Goal: Task Accomplishment & Management: Manage account settings

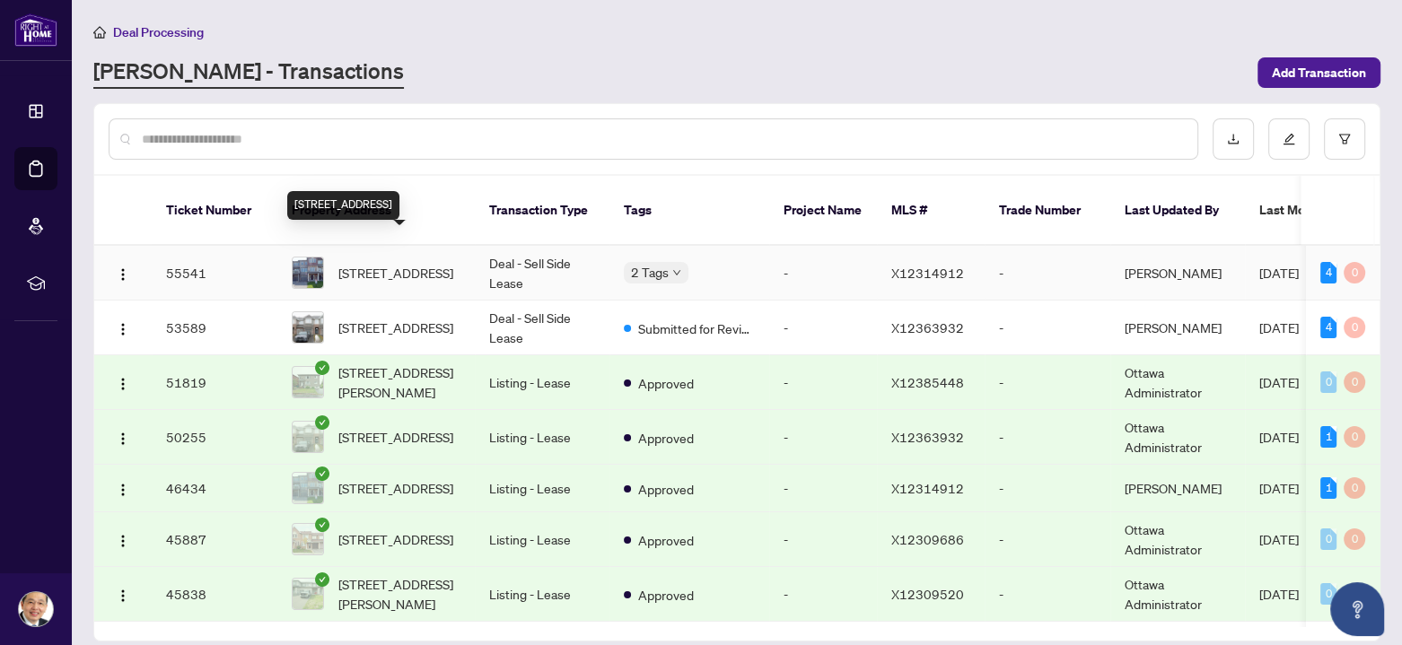
click at [414, 263] on span "[STREET_ADDRESS]" at bounding box center [395, 273] width 115 height 20
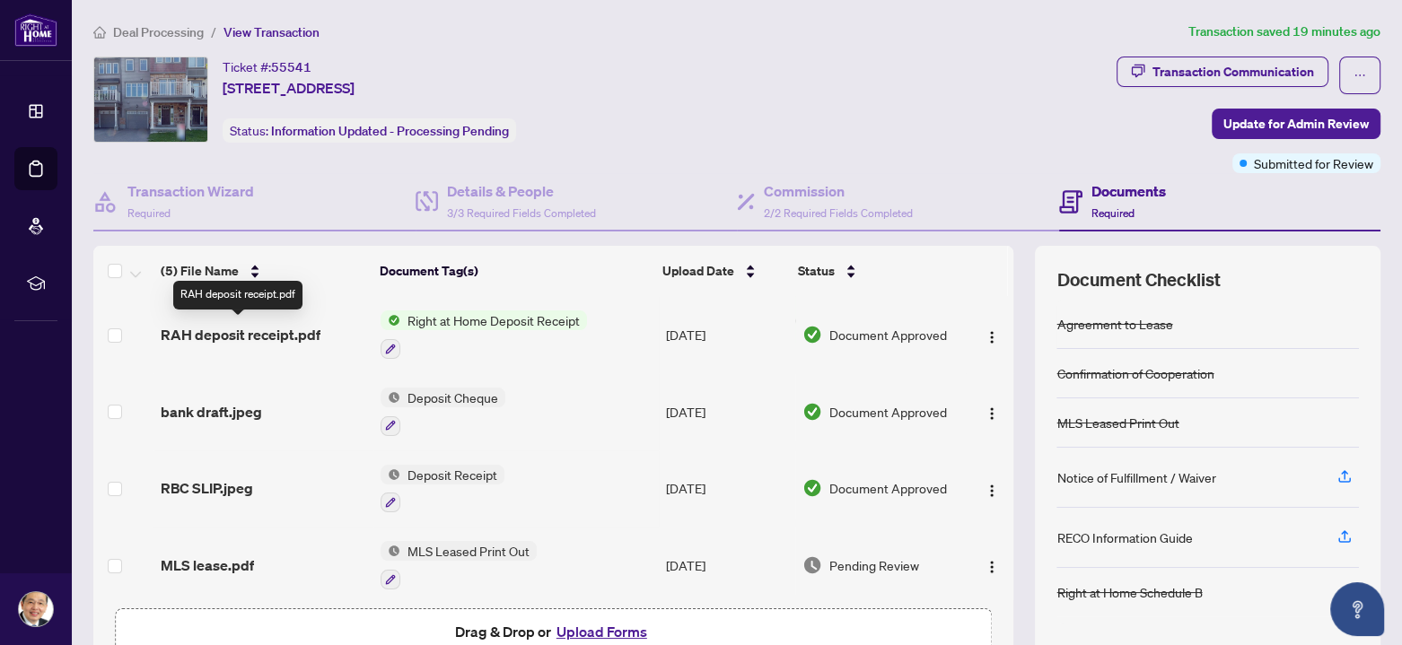
click at [216, 328] on span "RAH deposit receipt.pdf" at bounding box center [241, 335] width 160 height 22
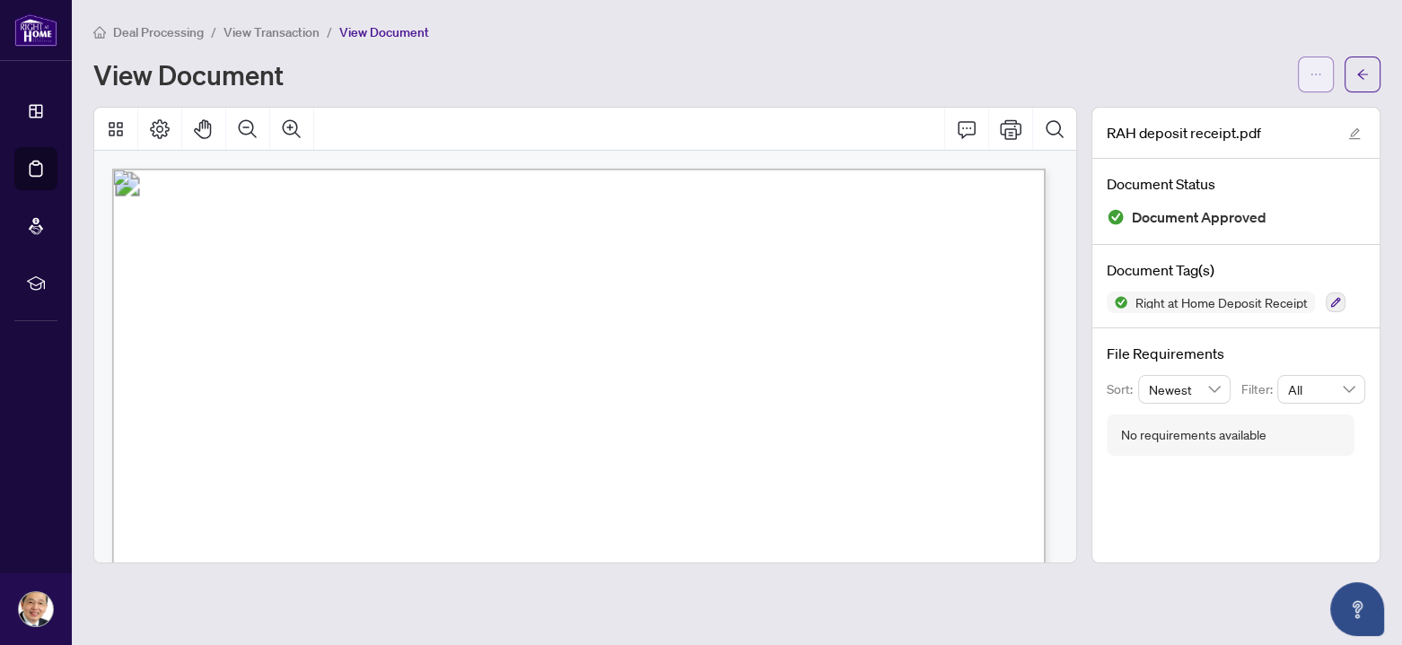
click at [1312, 68] on icon "ellipsis" at bounding box center [1315, 74] width 13 height 13
click at [1220, 113] on span "Download" at bounding box center [1251, 113] width 136 height 20
click at [145, 31] on span "Deal Processing" at bounding box center [158, 32] width 91 height 16
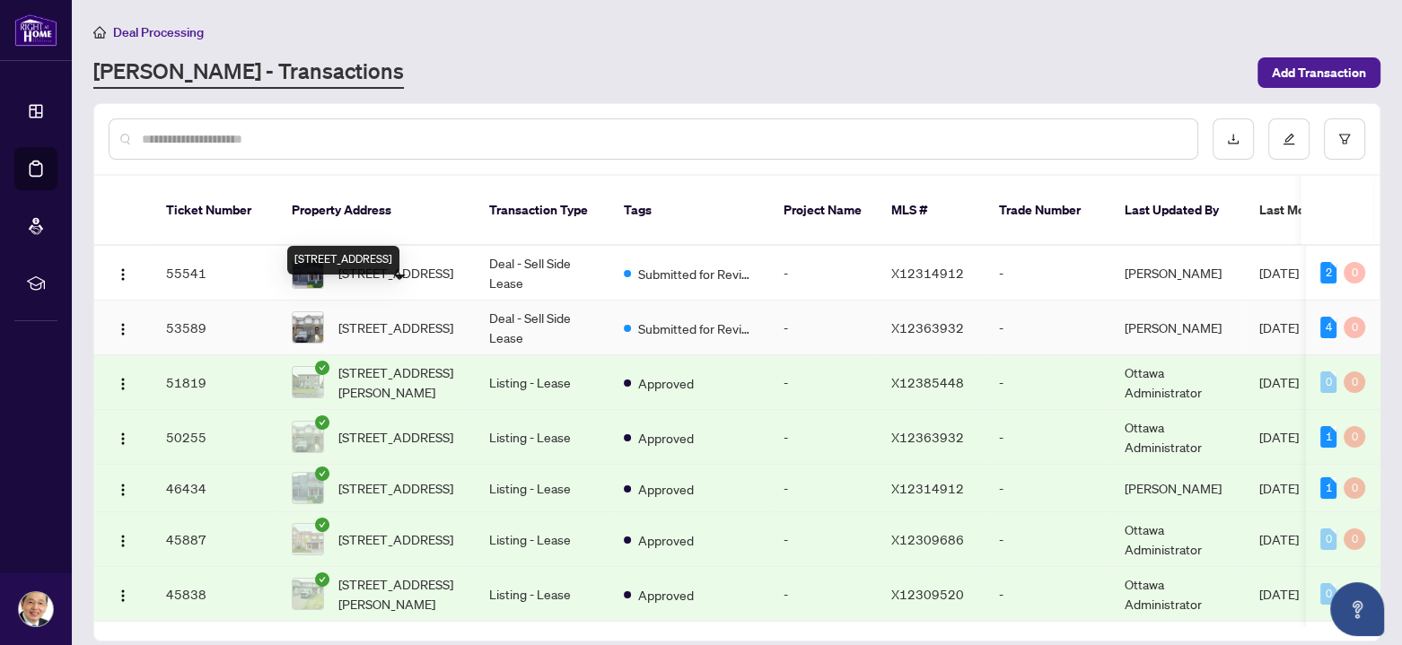
click at [392, 318] on span "[STREET_ADDRESS]" at bounding box center [395, 328] width 115 height 20
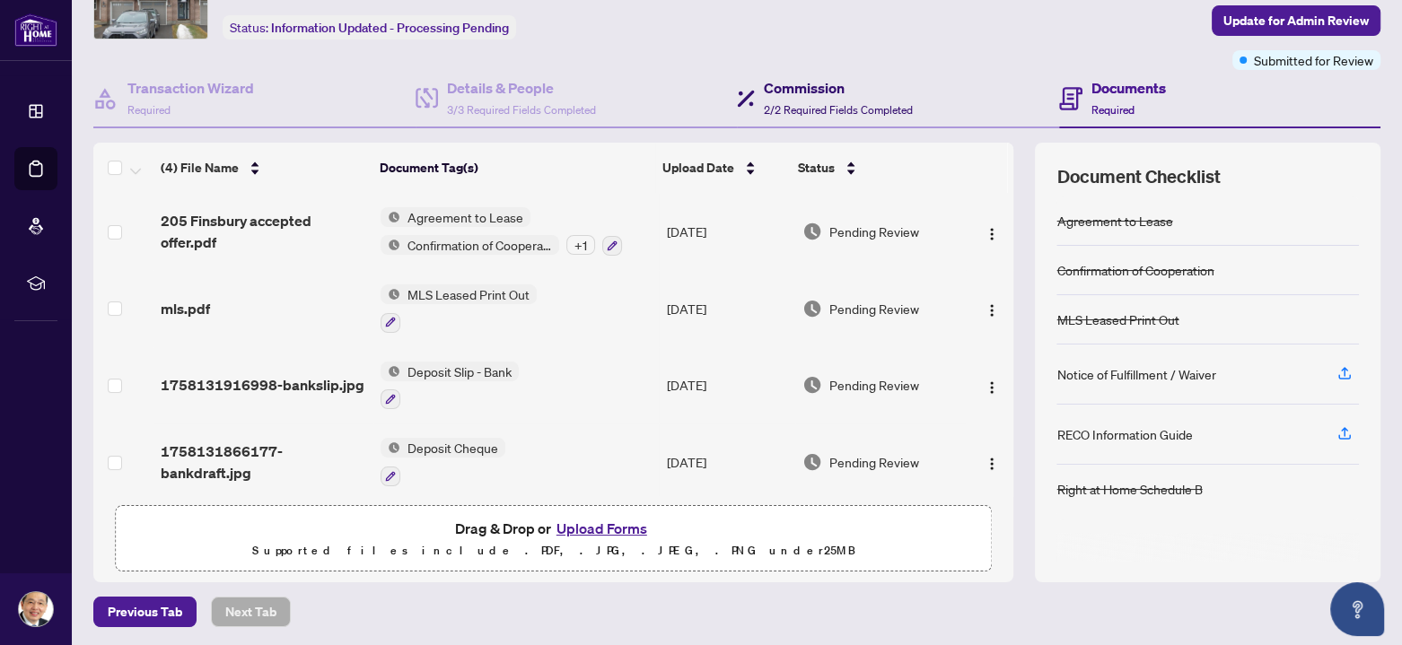
click at [843, 91] on h4 "Commission" at bounding box center [838, 88] width 149 height 22
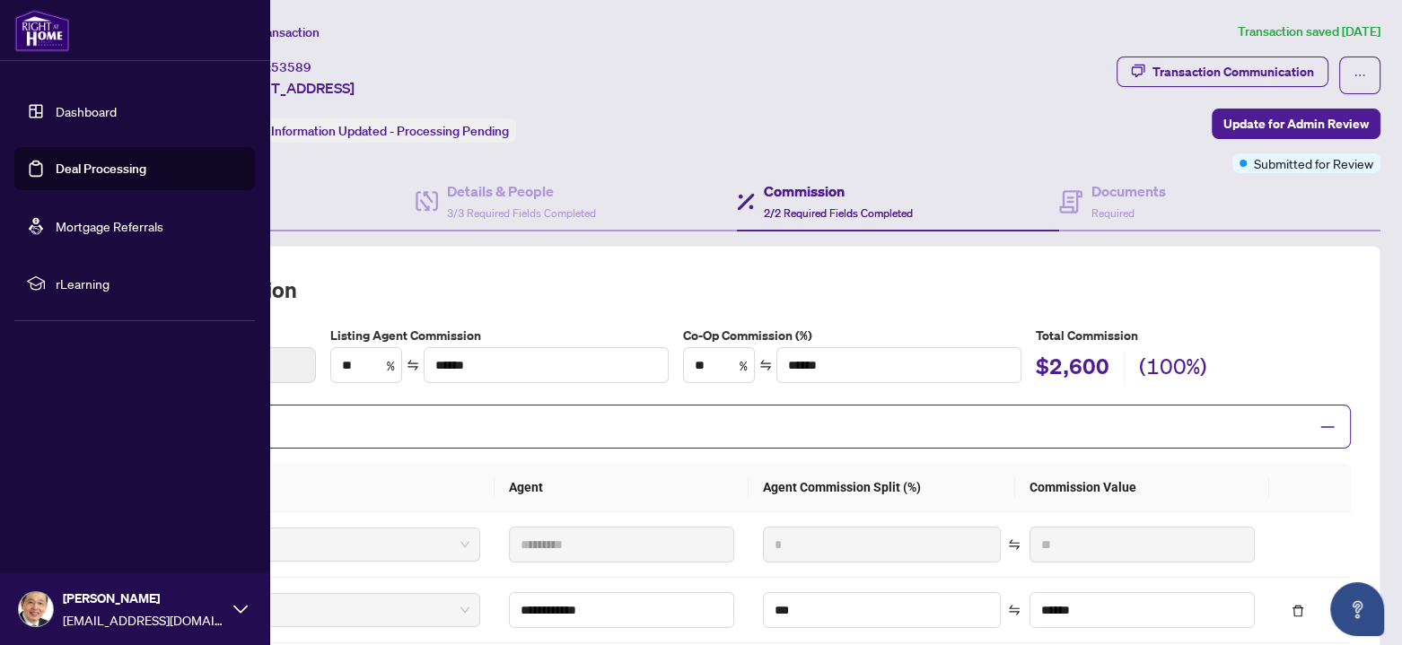
click at [83, 171] on link "Deal Processing" at bounding box center [101, 169] width 91 height 16
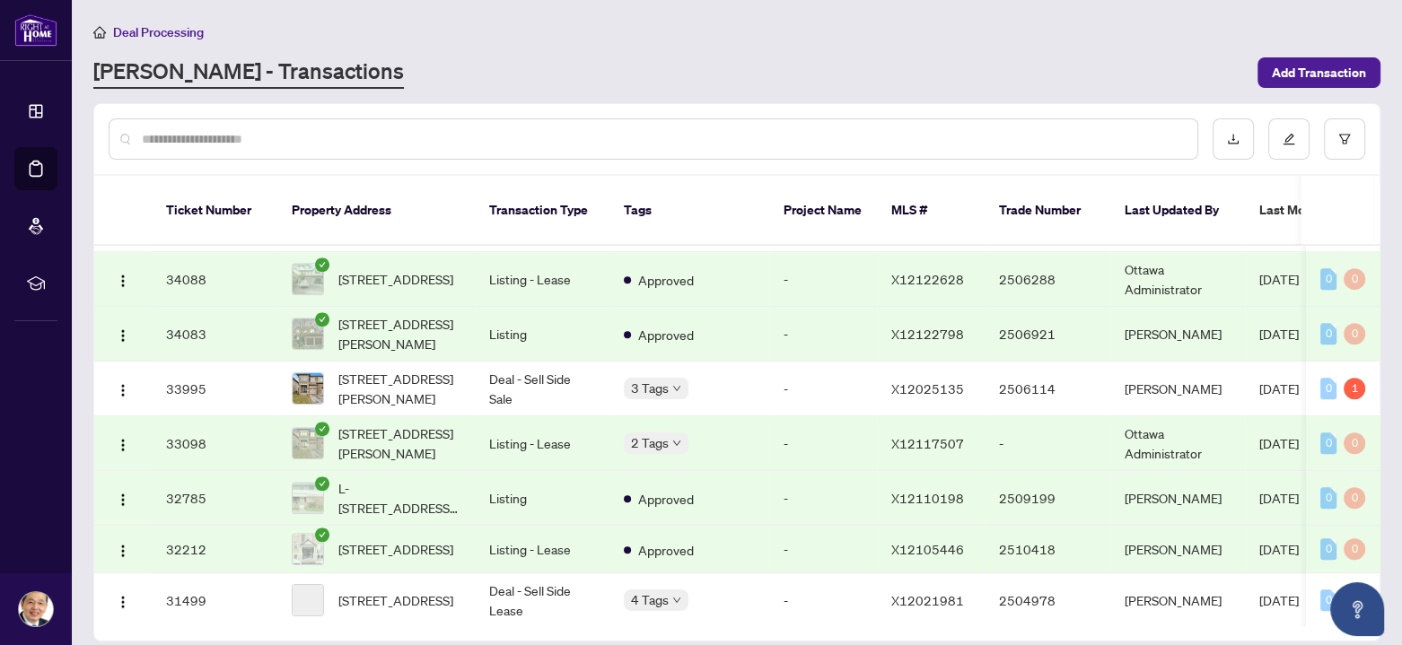
scroll to position [894, 0]
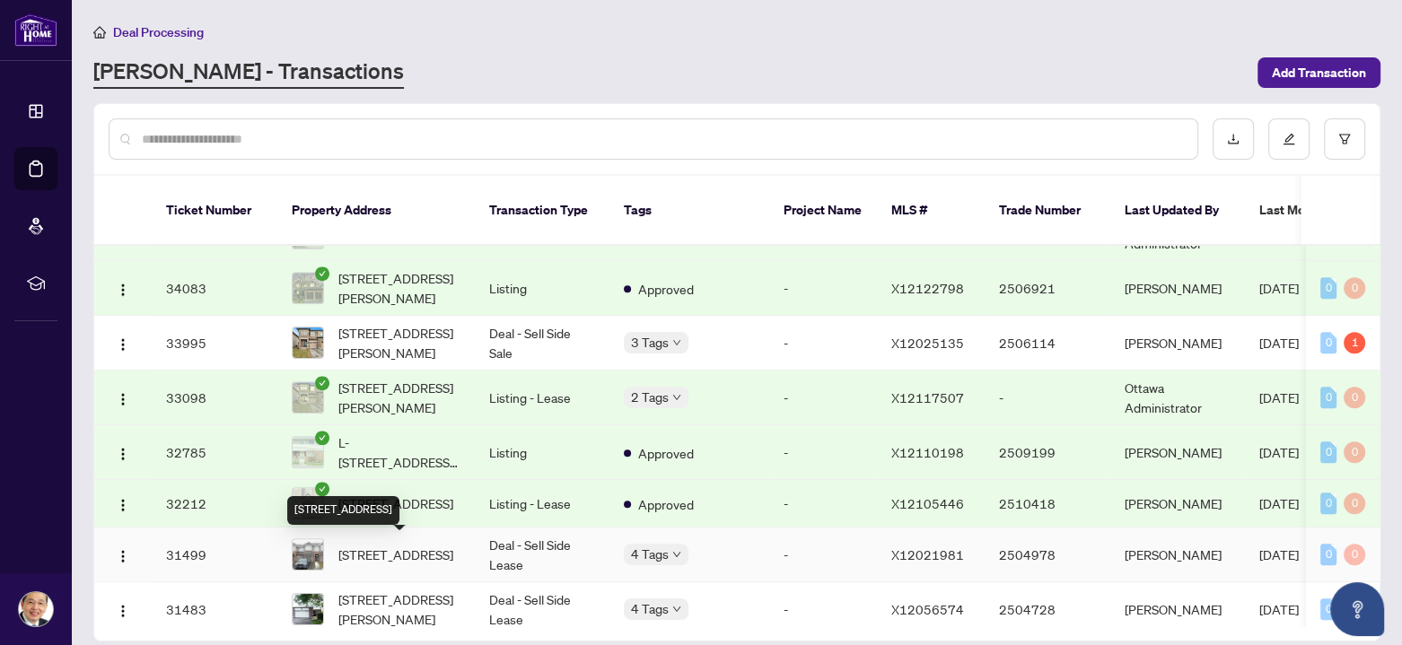
click at [382, 554] on span "[STREET_ADDRESS]" at bounding box center [395, 555] width 115 height 20
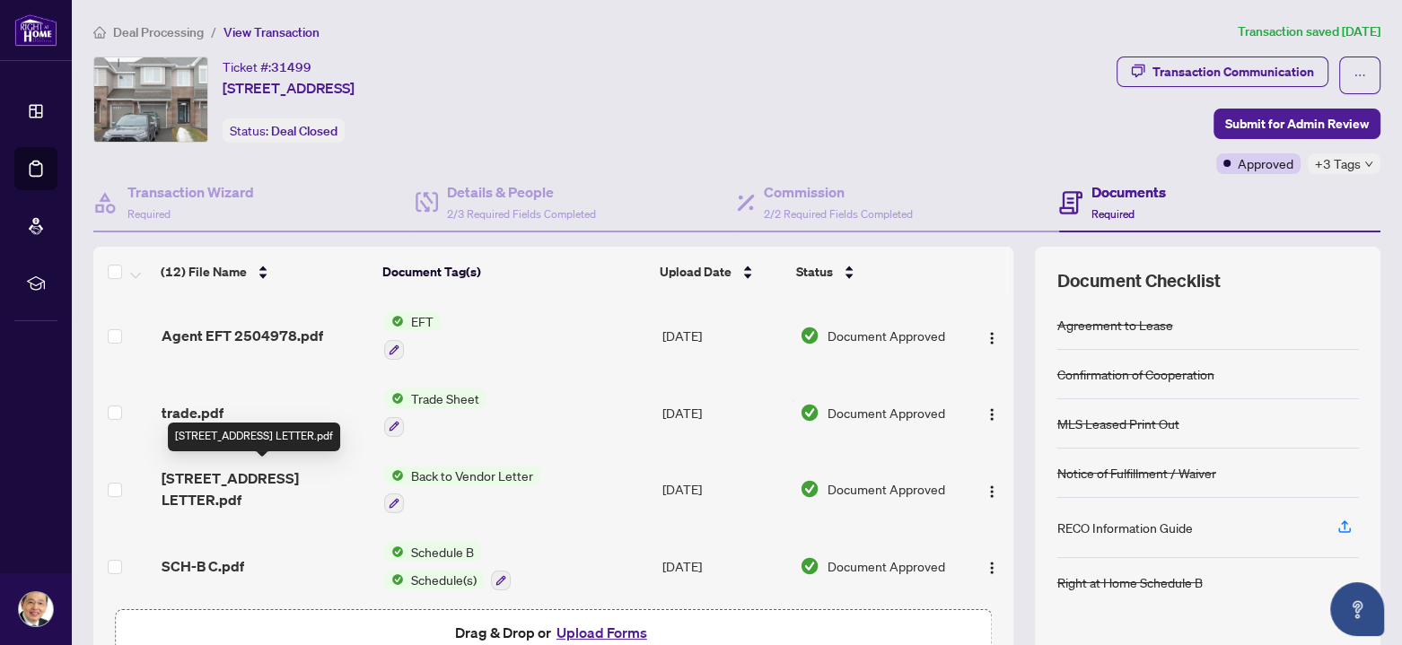
click at [225, 468] on span "[STREET_ADDRESS] LETTER.pdf" at bounding box center [266, 488] width 208 height 43
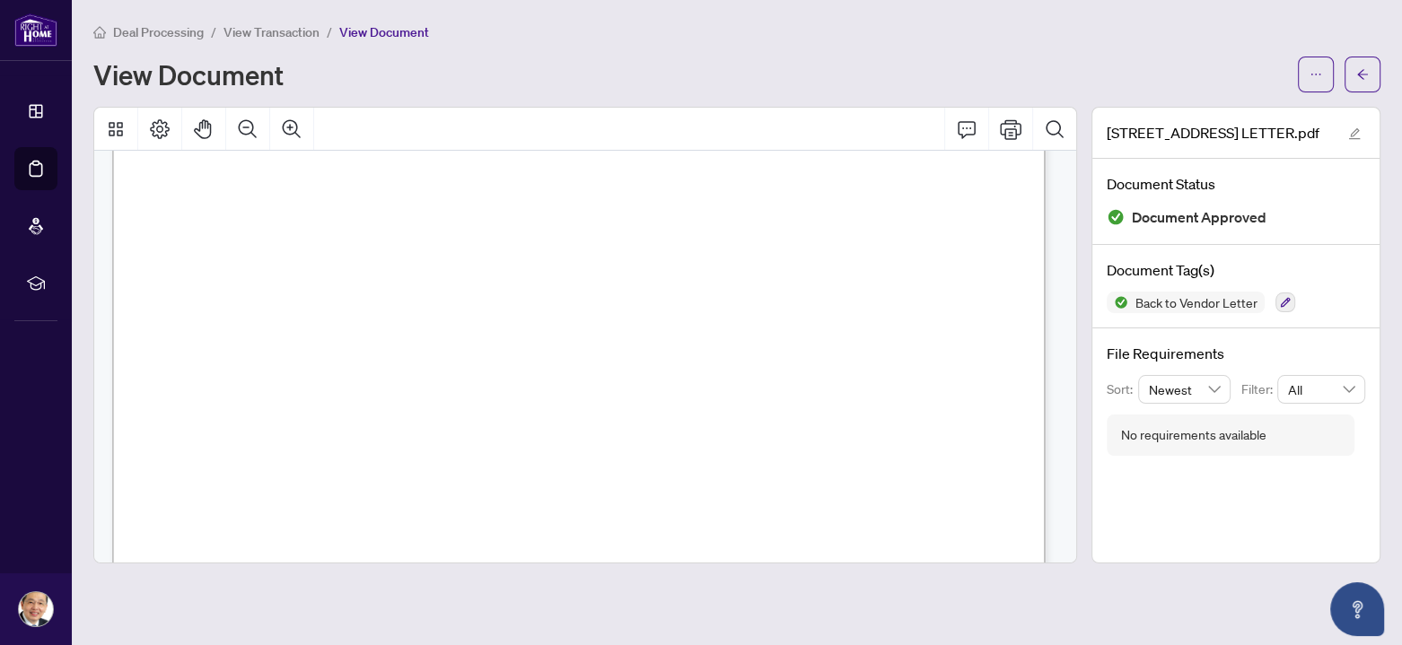
scroll to position [179, 0]
click at [1310, 64] on span "button" at bounding box center [1315, 74] width 13 height 29
click at [1235, 106] on span "Download" at bounding box center [1251, 113] width 136 height 20
click at [135, 22] on li "Deal Processing" at bounding box center [148, 32] width 110 height 21
click at [163, 28] on span "Deal Processing" at bounding box center [158, 32] width 91 height 16
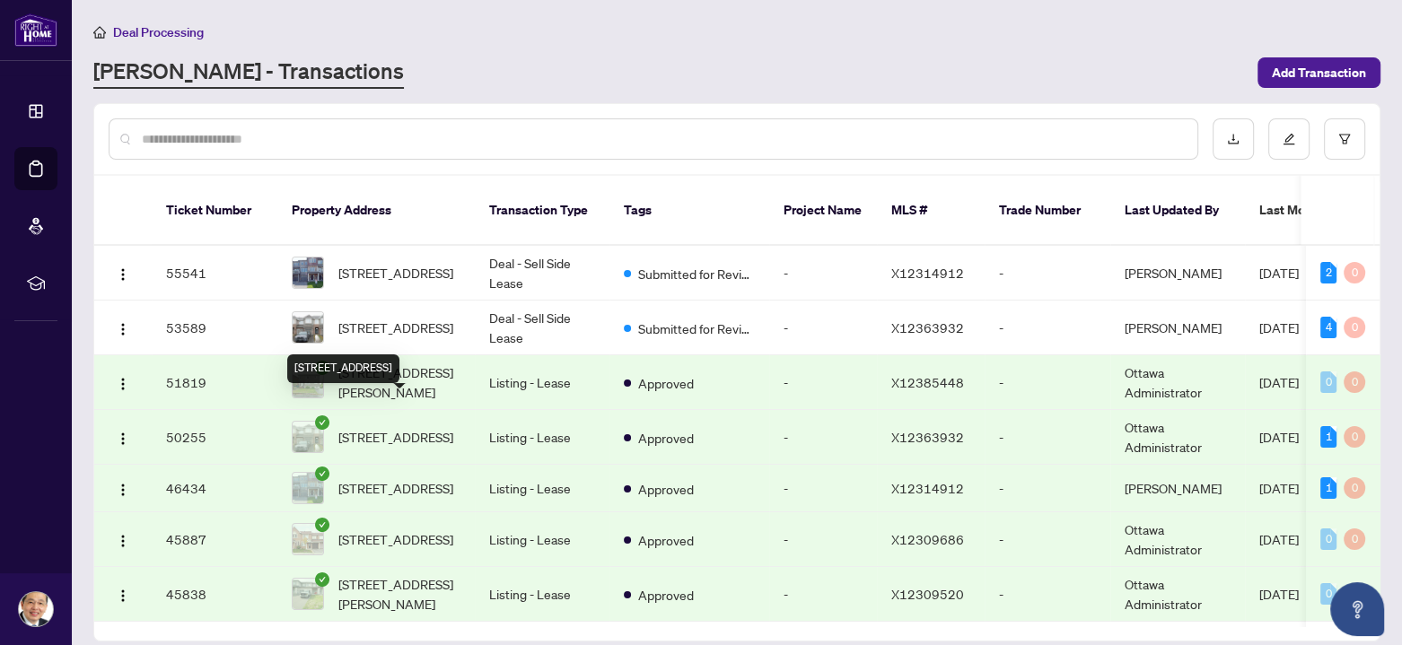
click at [376, 427] on span "[STREET_ADDRESS]" at bounding box center [395, 437] width 115 height 20
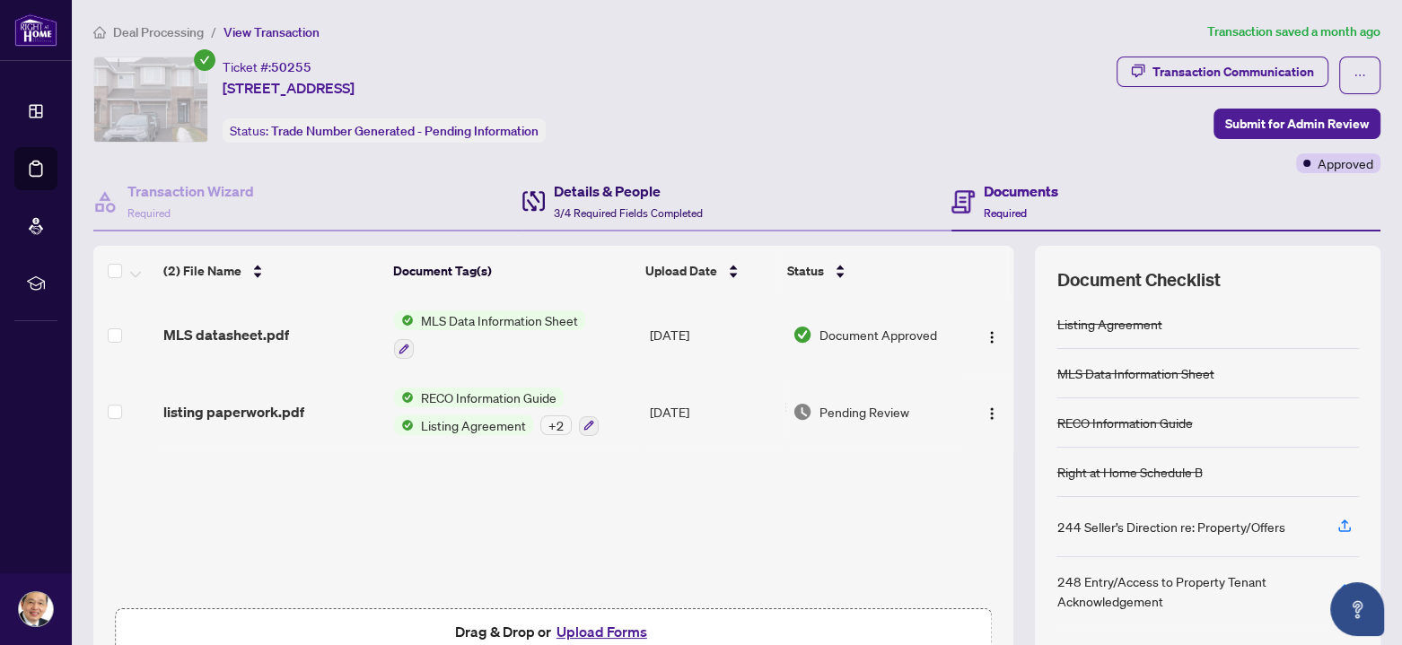
click at [588, 203] on div "Details & People 3/4 Required Fields Completed" at bounding box center [628, 201] width 149 height 42
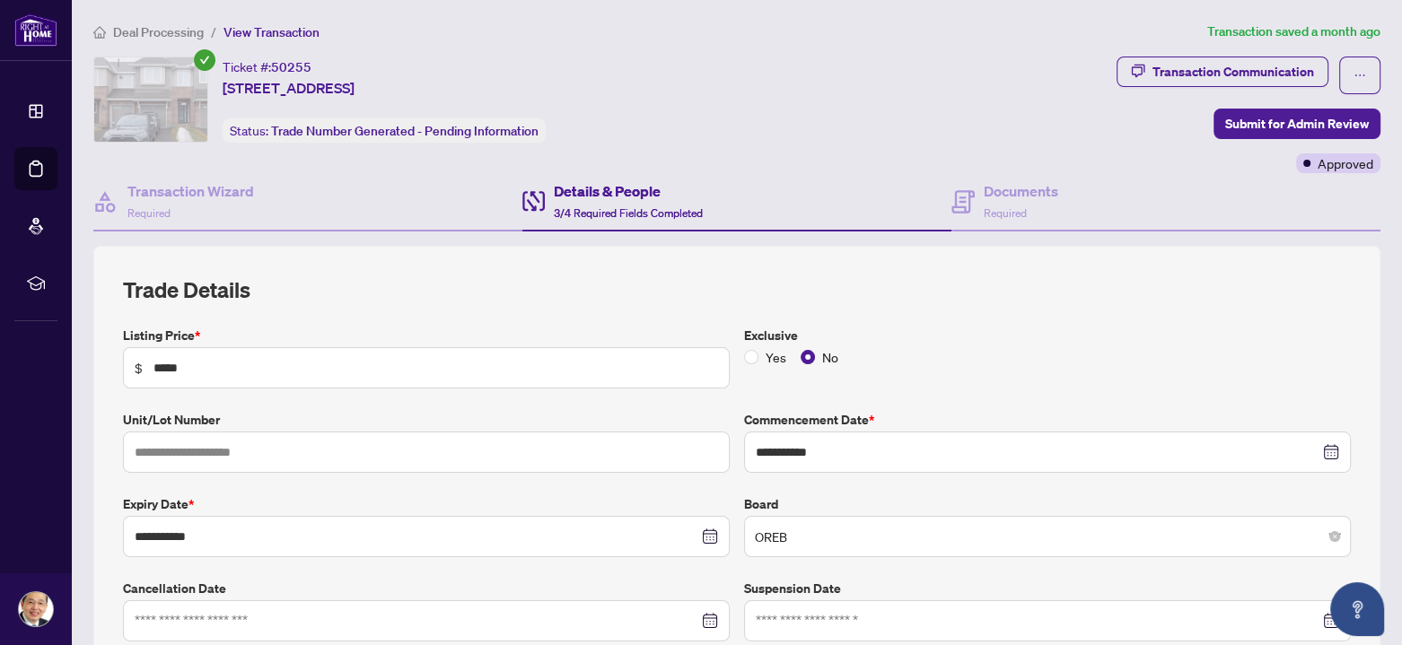
click at [162, 27] on span "Deal Processing" at bounding box center [158, 32] width 91 height 16
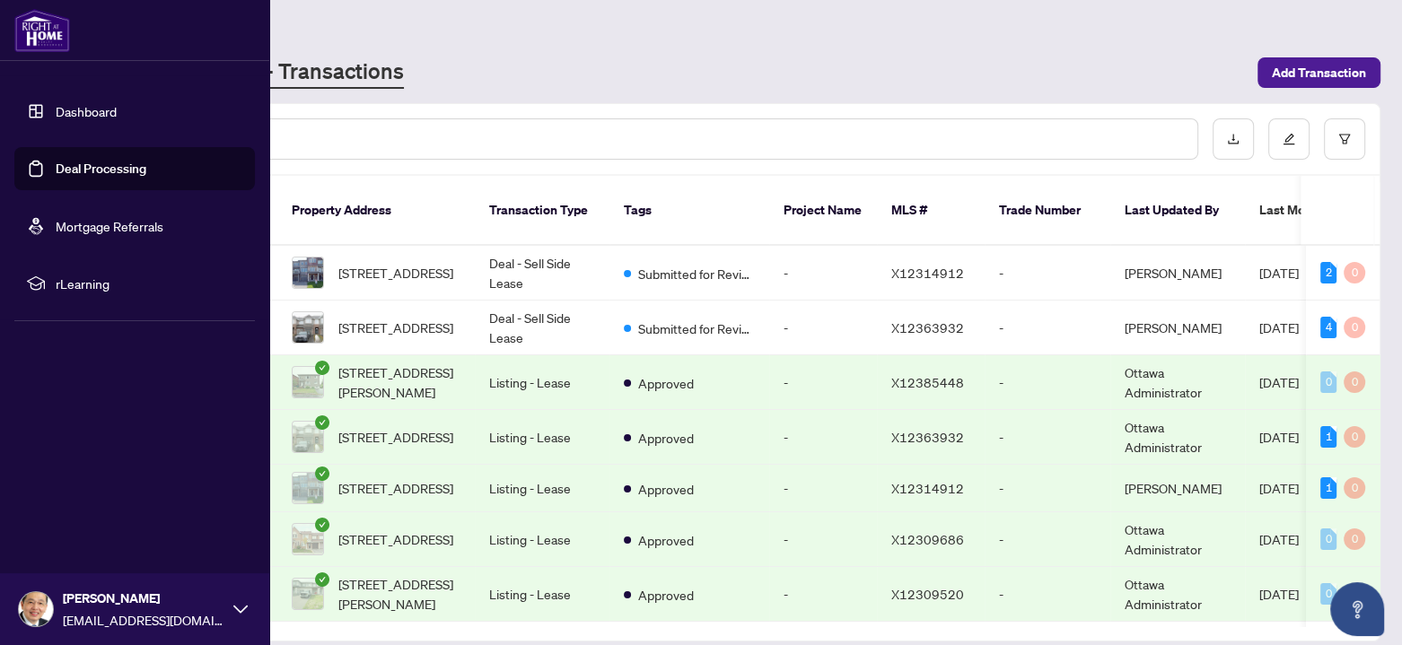
click at [56, 161] on link "Deal Processing" at bounding box center [101, 169] width 91 height 16
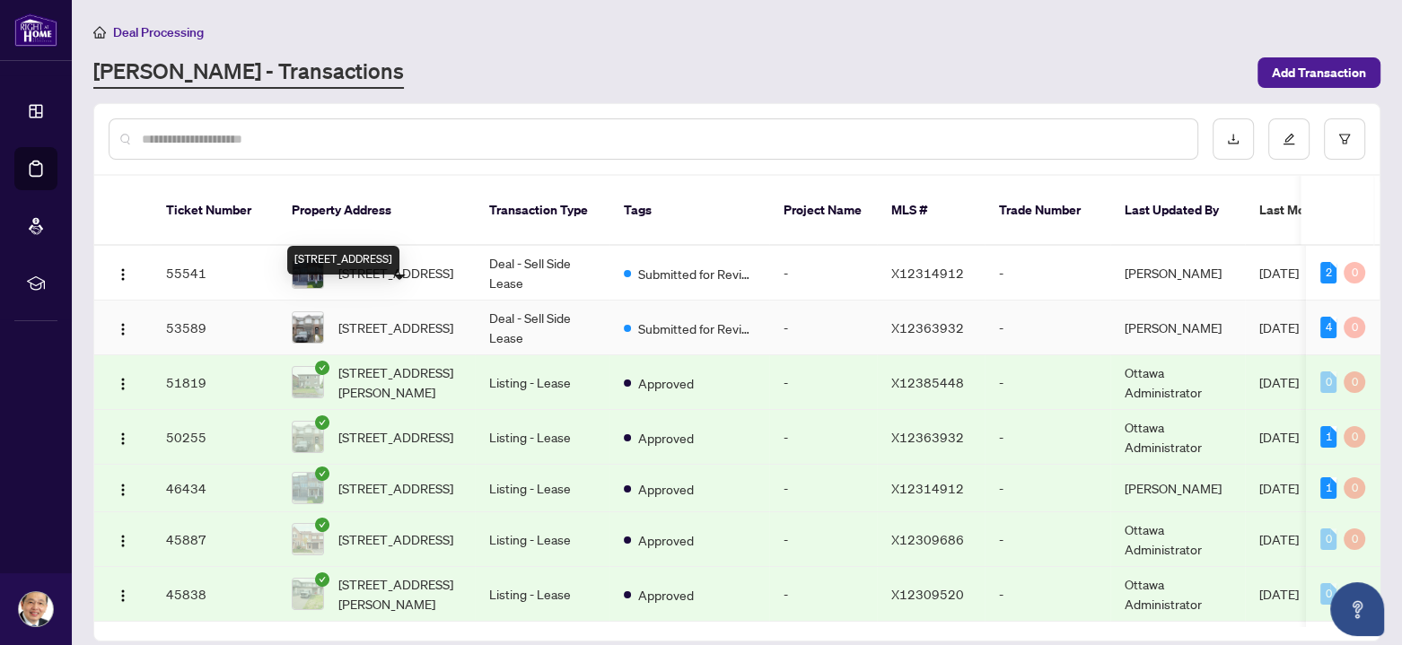
click at [385, 318] on span "[STREET_ADDRESS]" at bounding box center [395, 328] width 115 height 20
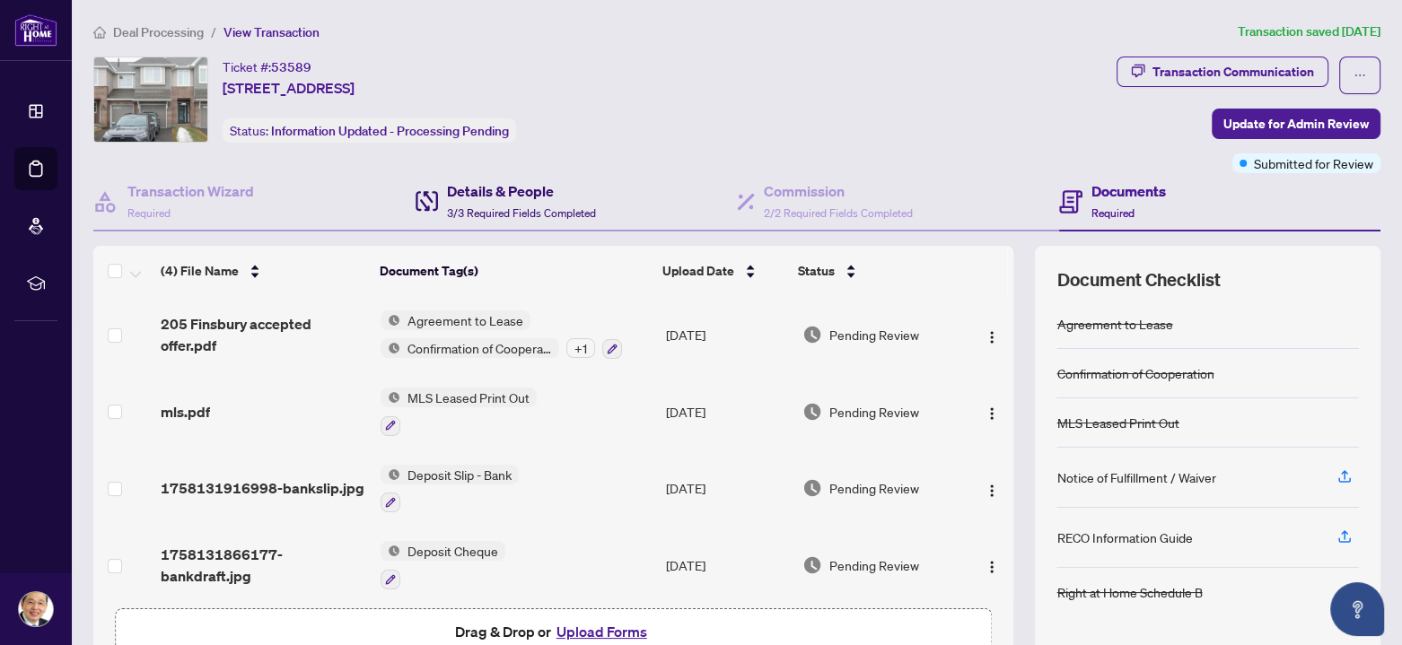
click at [485, 199] on h4 "Details & People" at bounding box center [521, 191] width 149 height 22
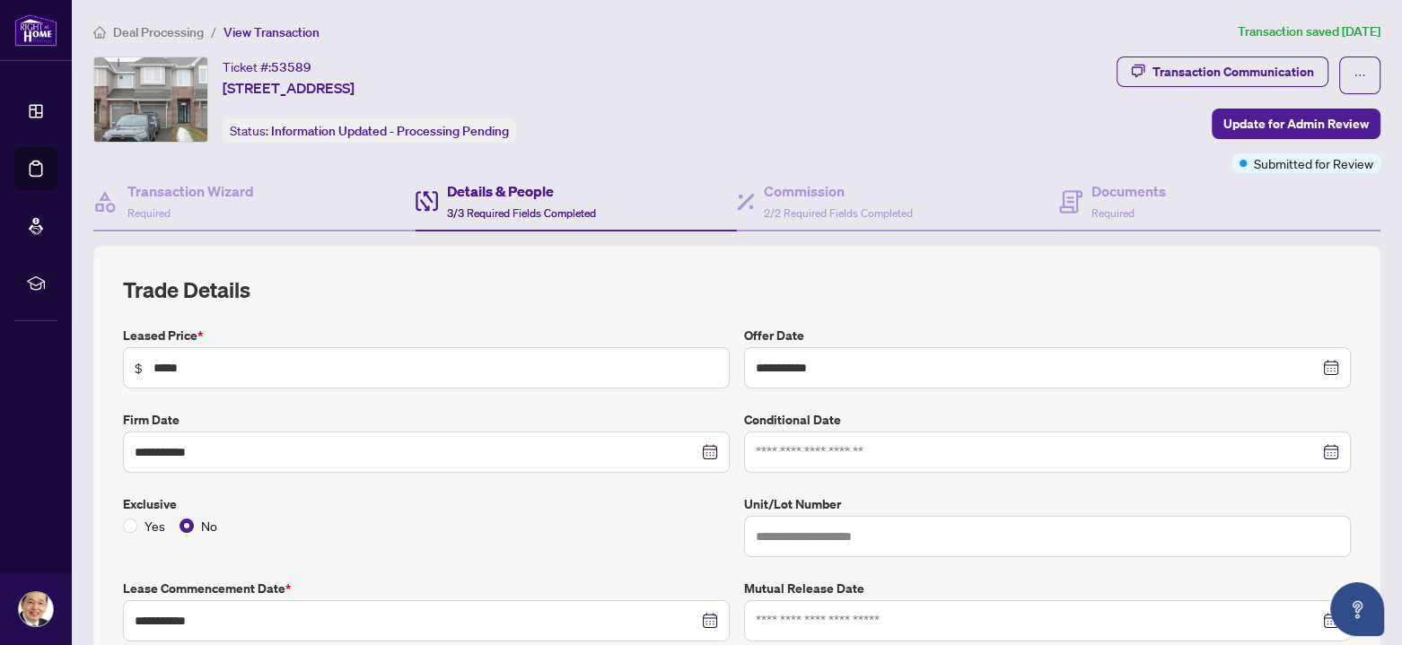
click at [131, 24] on span "Deal Processing" at bounding box center [158, 32] width 91 height 16
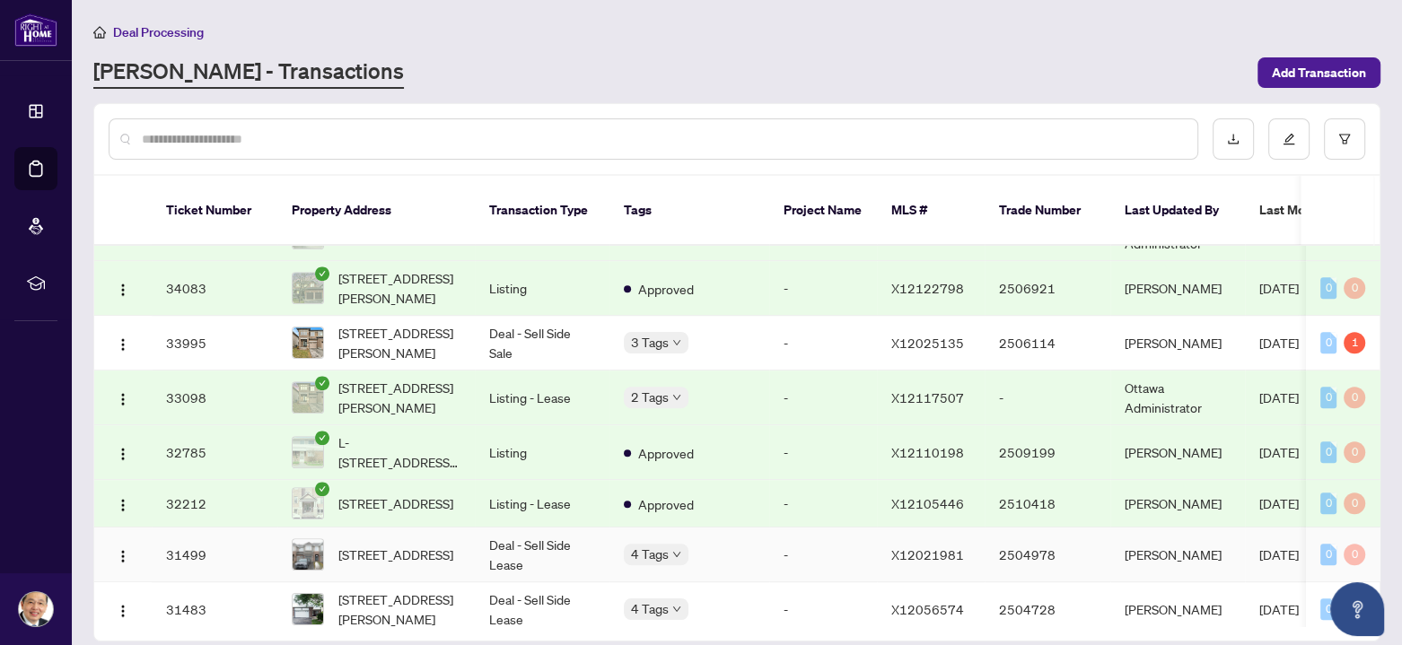
scroll to position [983, 0]
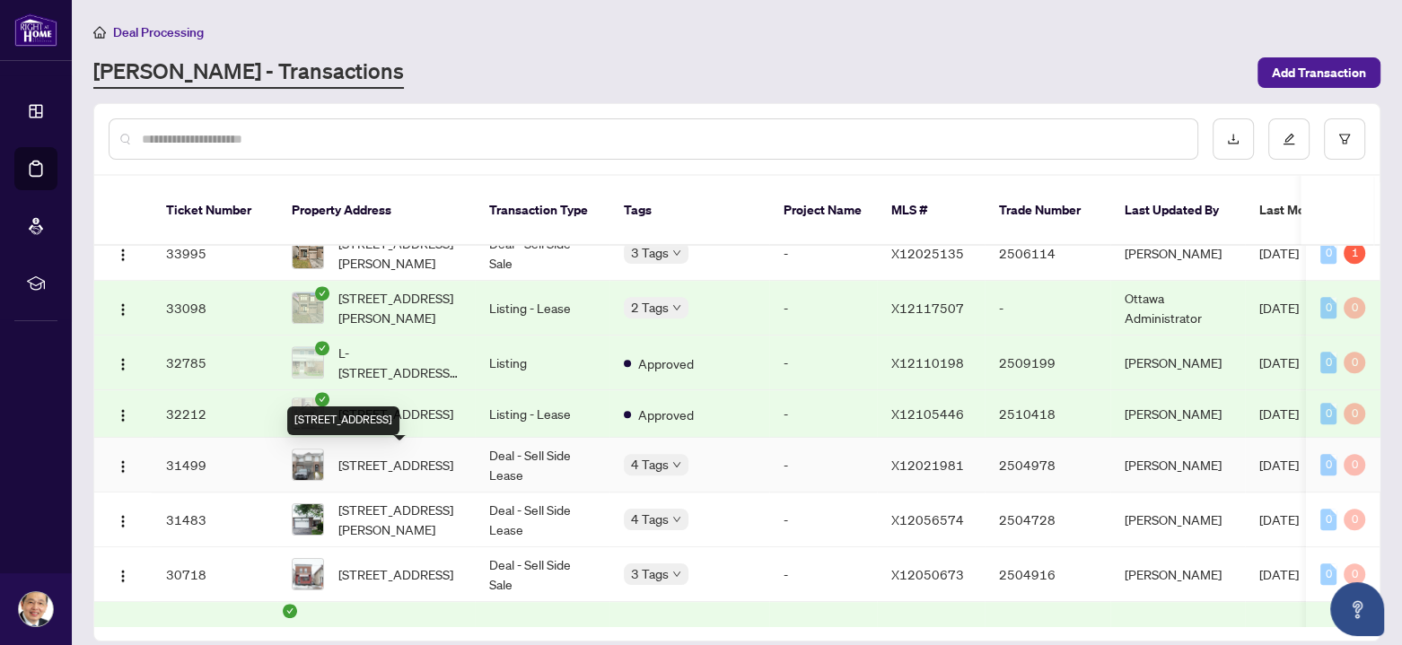
click at [383, 468] on span "[STREET_ADDRESS]" at bounding box center [395, 465] width 115 height 20
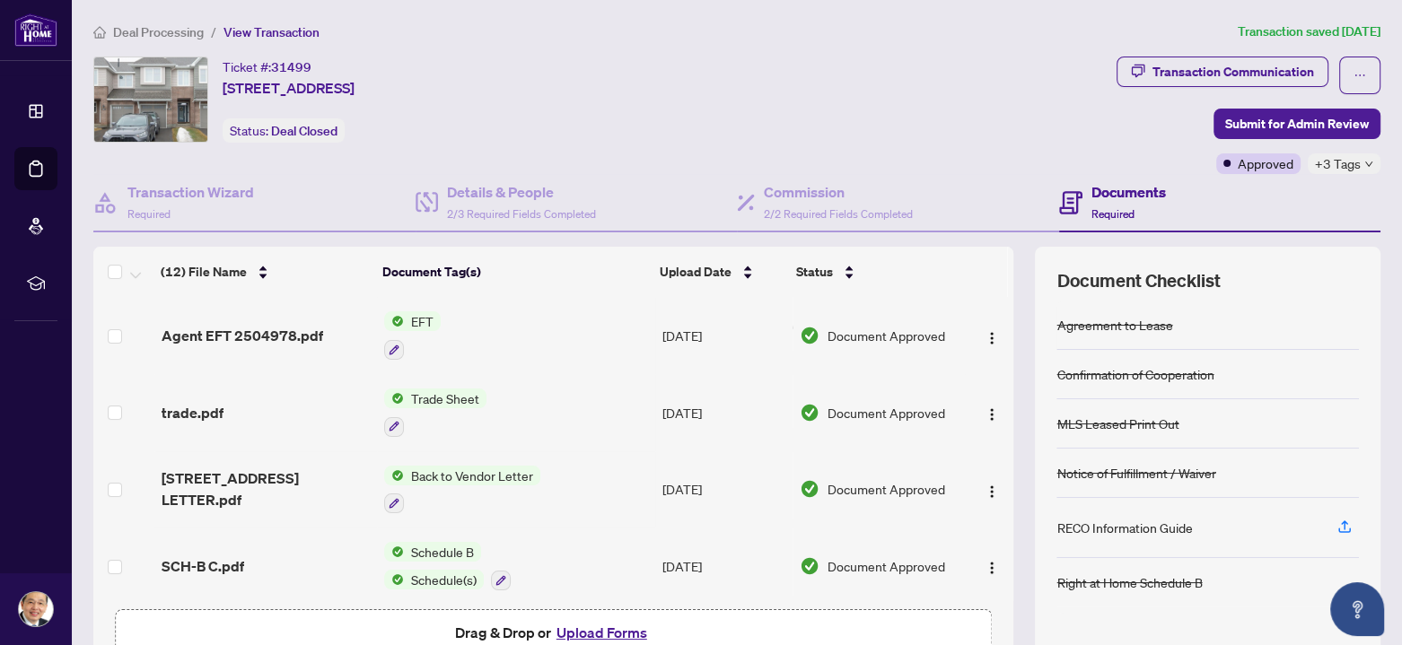
click at [147, 28] on span "Deal Processing" at bounding box center [158, 32] width 91 height 16
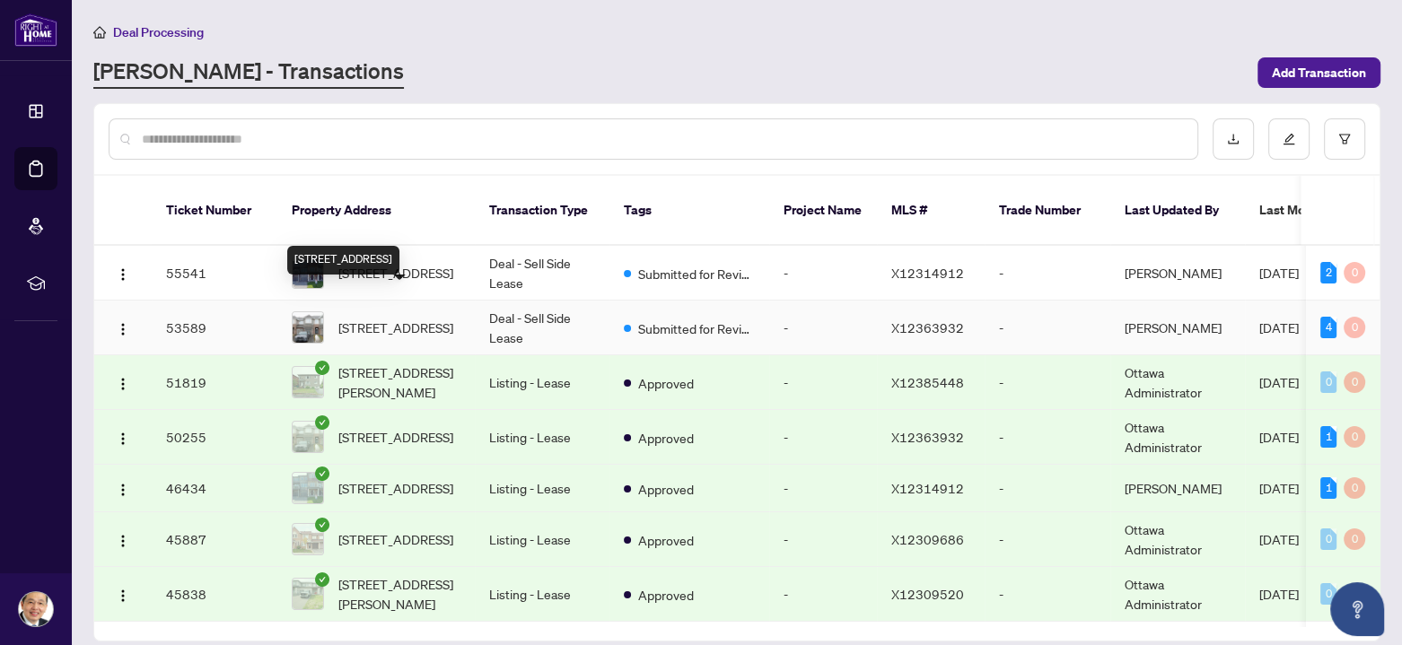
click at [374, 318] on span "[STREET_ADDRESS]" at bounding box center [395, 328] width 115 height 20
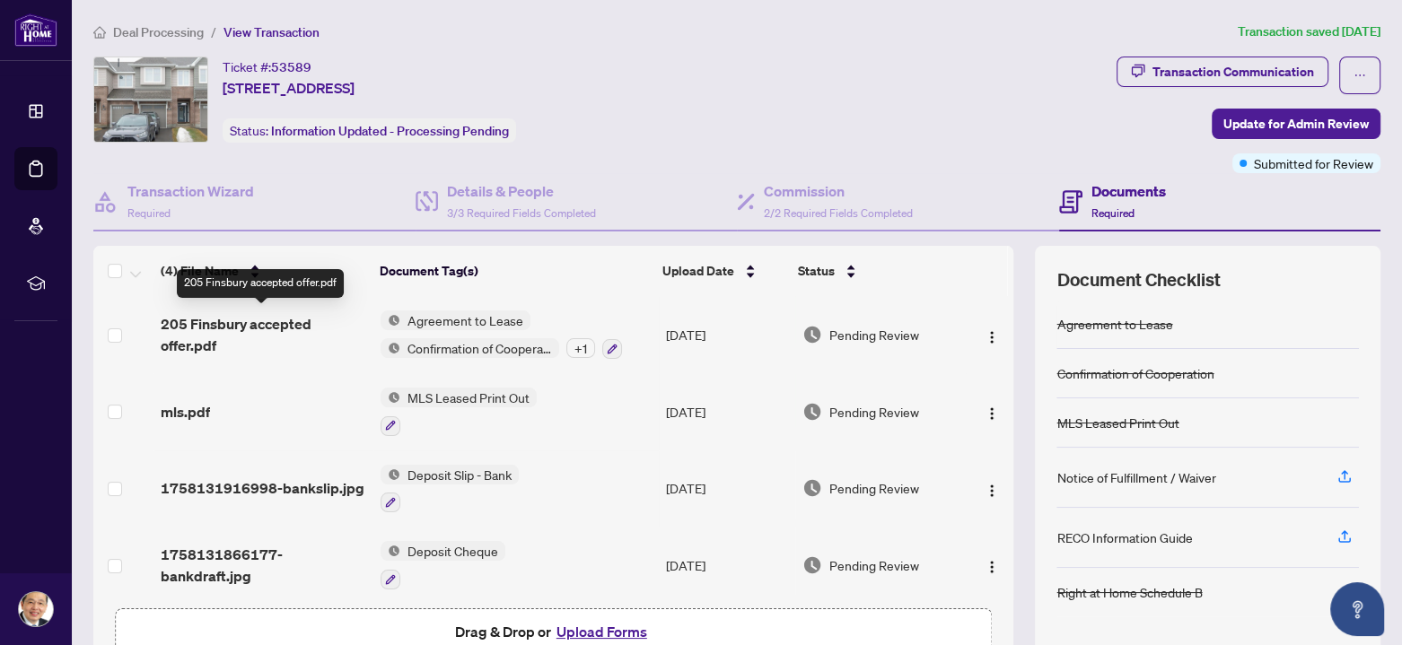
scroll to position [5, 0]
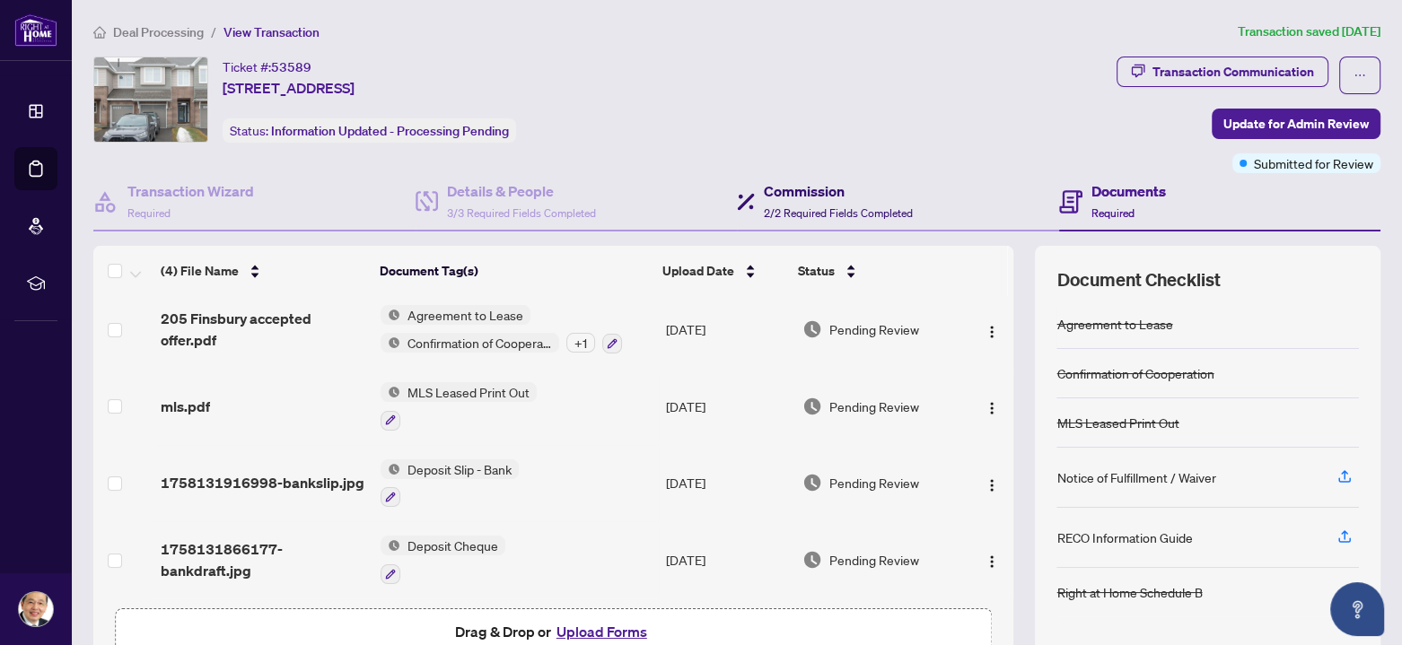
click at [835, 202] on div "Commission 2/2 Required Fields Completed" at bounding box center [838, 201] width 149 height 42
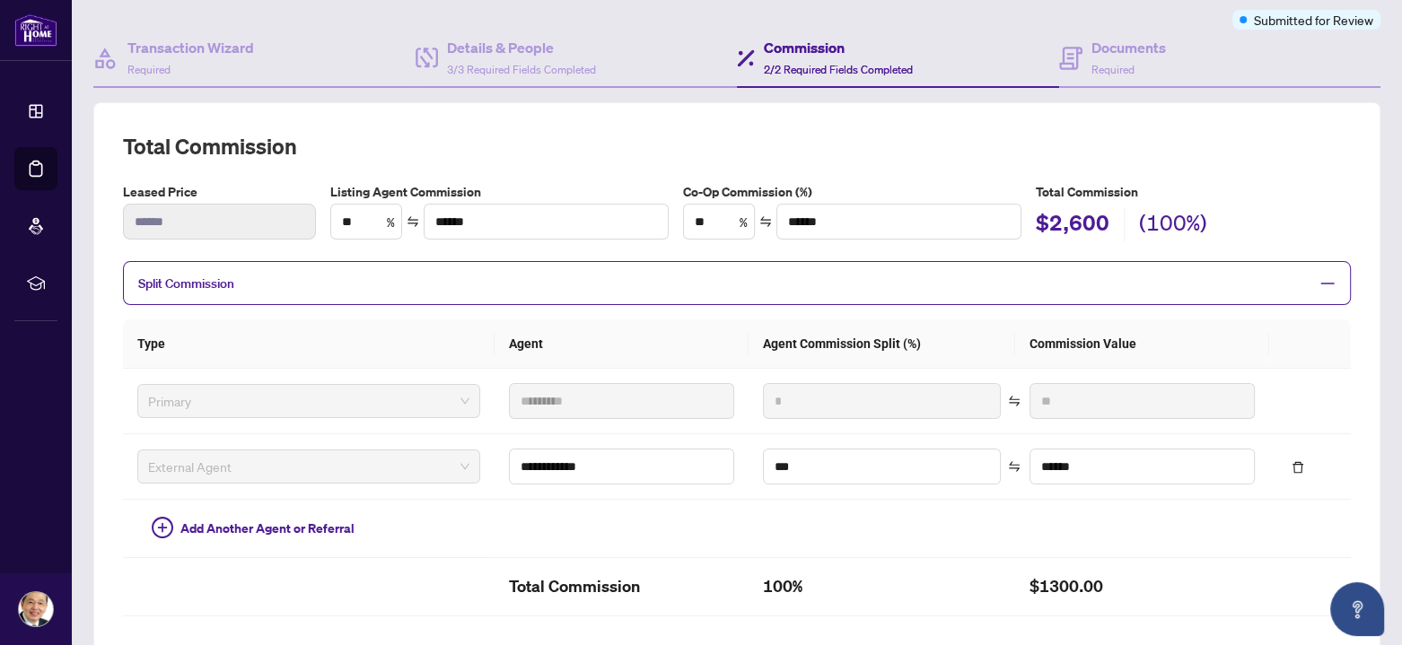
scroll to position [136, 0]
